Goal: Task Accomplishment & Management: Use online tool/utility

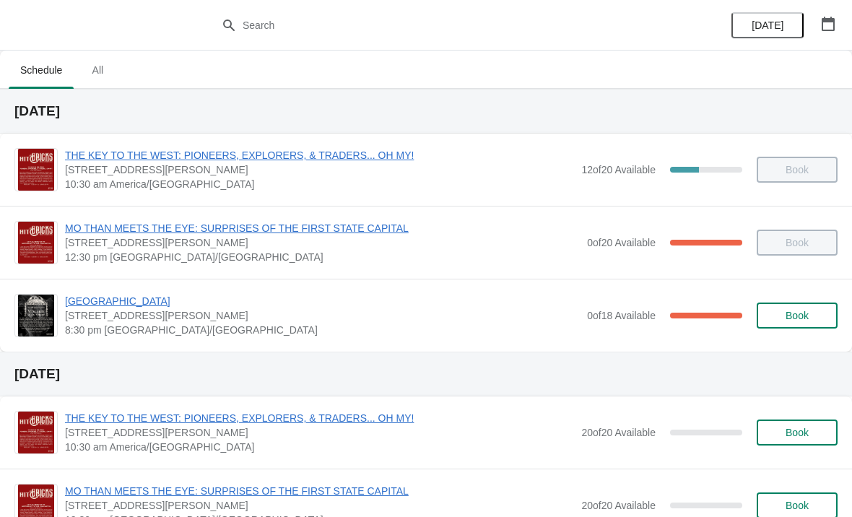
click at [43, 323] on img at bounding box center [35, 315] width 35 height 42
click at [114, 301] on span "[GEOGRAPHIC_DATA]" at bounding box center [322, 301] width 515 height 14
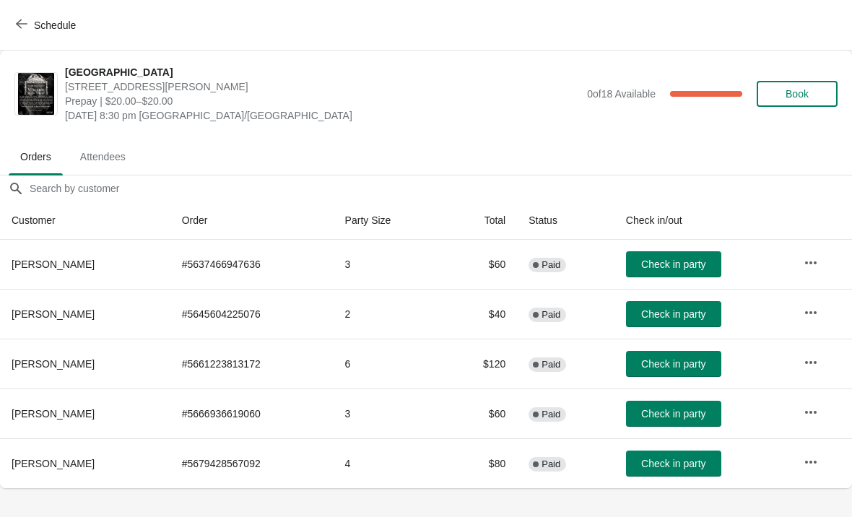
click at [681, 414] on span "Check in party" at bounding box center [673, 414] width 64 height 12
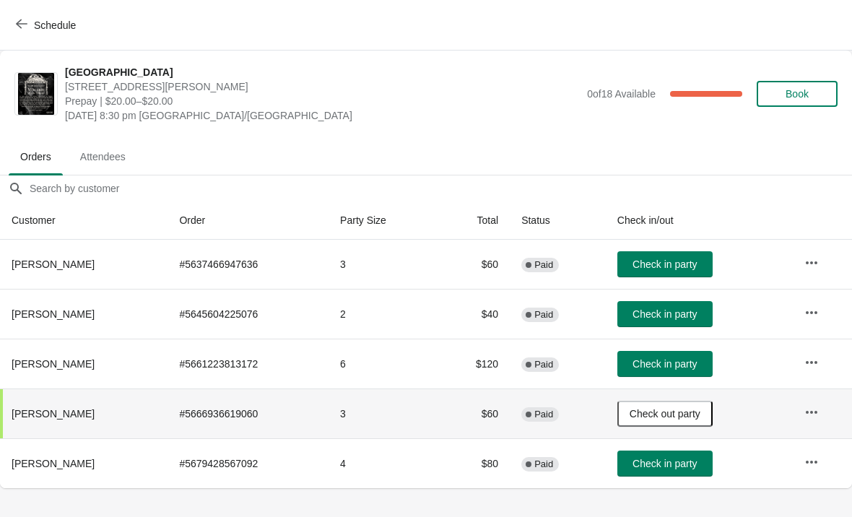
click at [673, 463] on span "Check in party" at bounding box center [664, 464] width 64 height 12
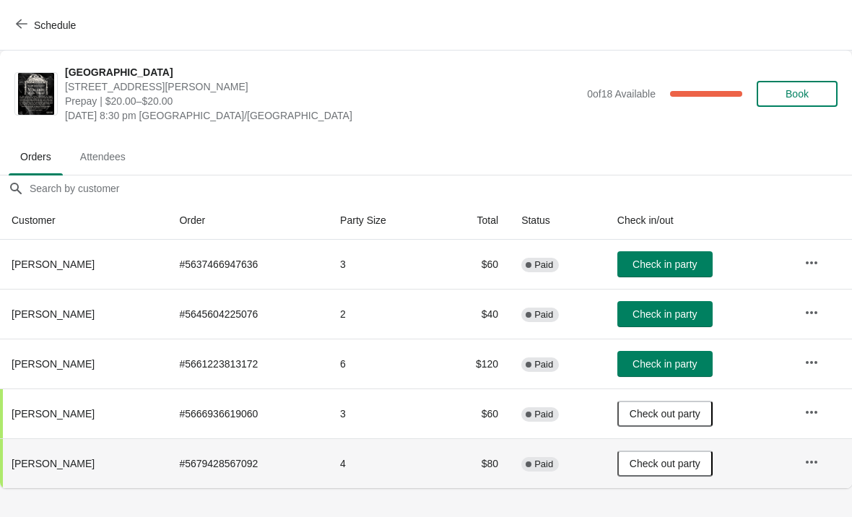
click at [676, 314] on span "Check in party" at bounding box center [664, 314] width 64 height 12
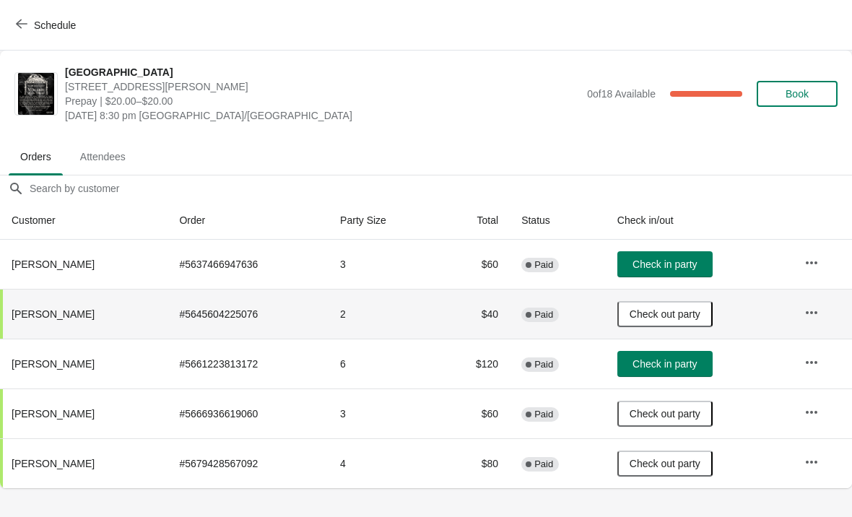
click at [103, 145] on span "Attendees" at bounding box center [103, 157] width 69 height 26
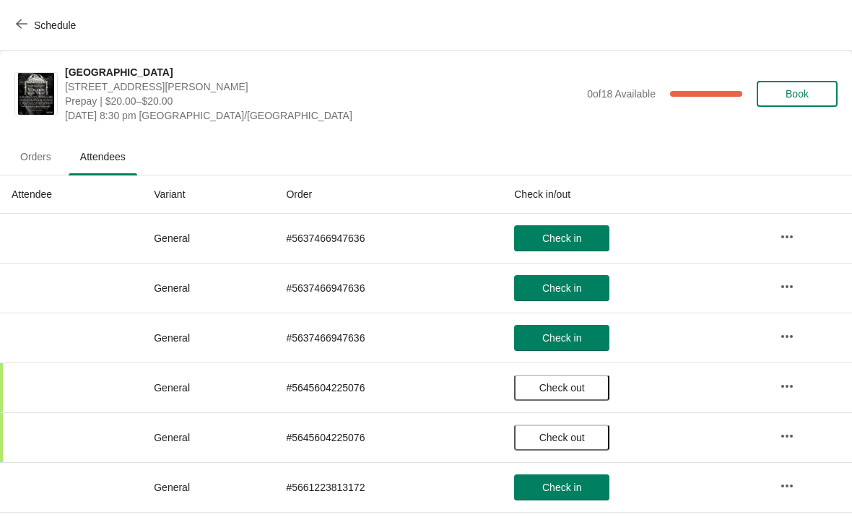
click at [19, 17] on button "Schedule" at bounding box center [47, 25] width 80 height 26
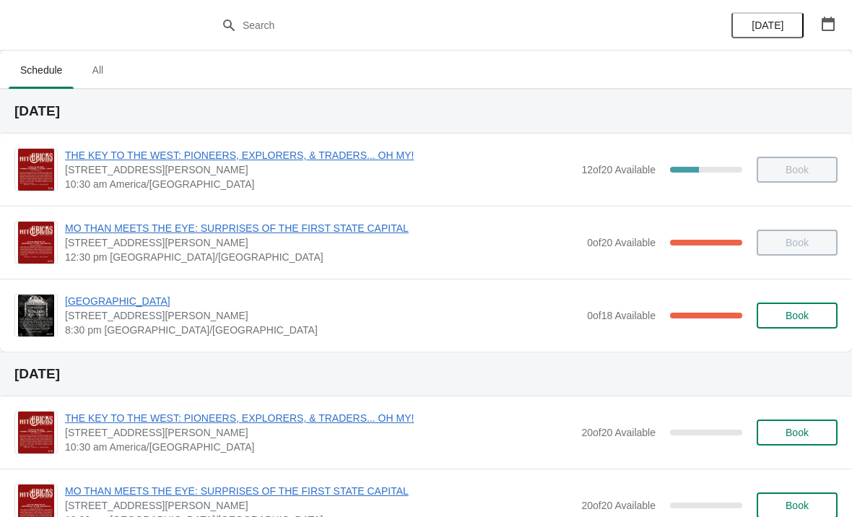
click at [136, 302] on span "[GEOGRAPHIC_DATA]" at bounding box center [322, 301] width 515 height 14
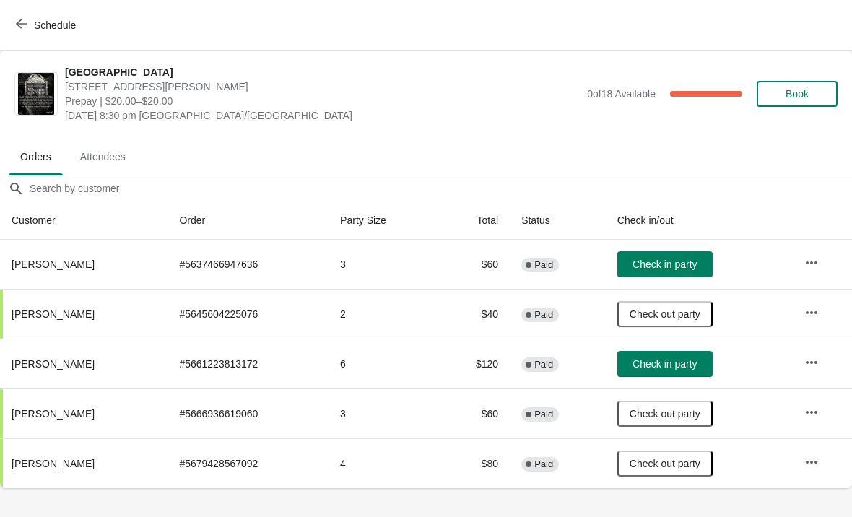
click at [113, 151] on span "Attendees" at bounding box center [103, 157] width 69 height 26
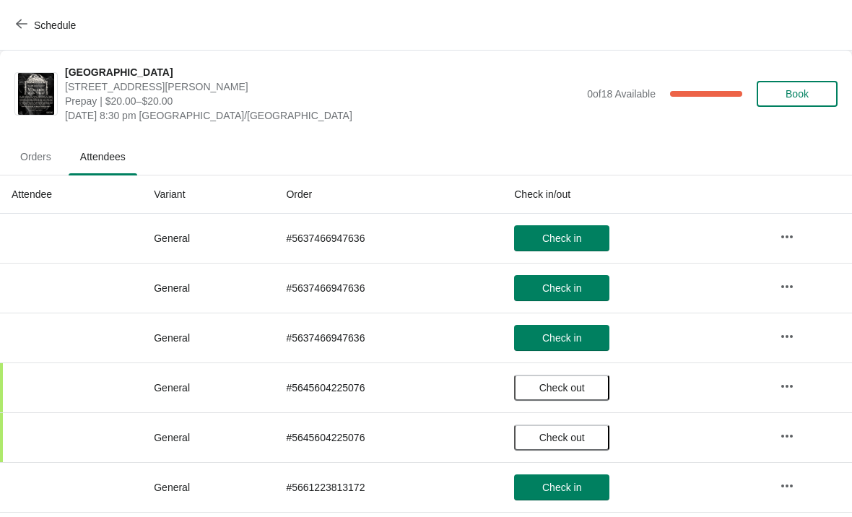
click at [35, 149] on span "Orders" at bounding box center [36, 157] width 54 height 26
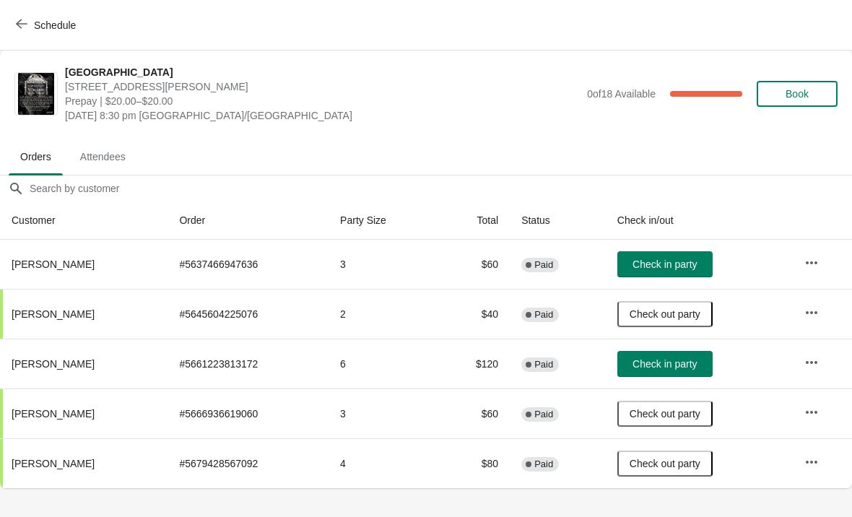
click at [678, 259] on span "Check in party" at bounding box center [664, 264] width 64 height 12
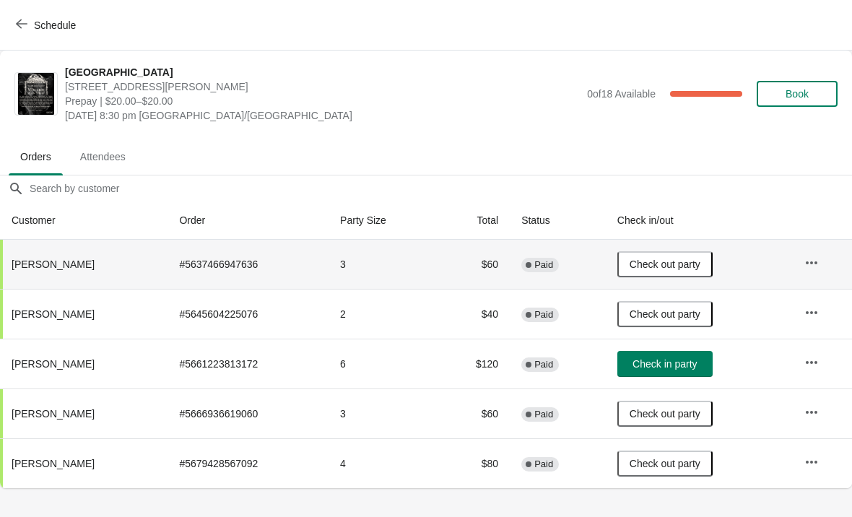
click at [661, 370] on span "Check in party" at bounding box center [664, 364] width 64 height 12
